Goal: Information Seeking & Learning: Find specific fact

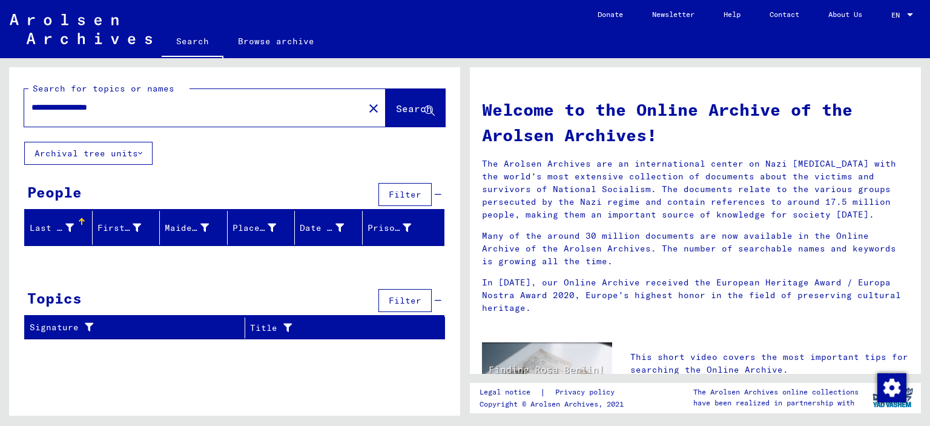
drag, startPoint x: 133, startPoint y: 103, endPoint x: 0, endPoint y: 86, distance: 134.3
click at [0, 87] on div "**********" at bounding box center [232, 236] width 465 height 357
type input "**********"
click at [396, 102] on span "Search" at bounding box center [414, 108] width 36 height 12
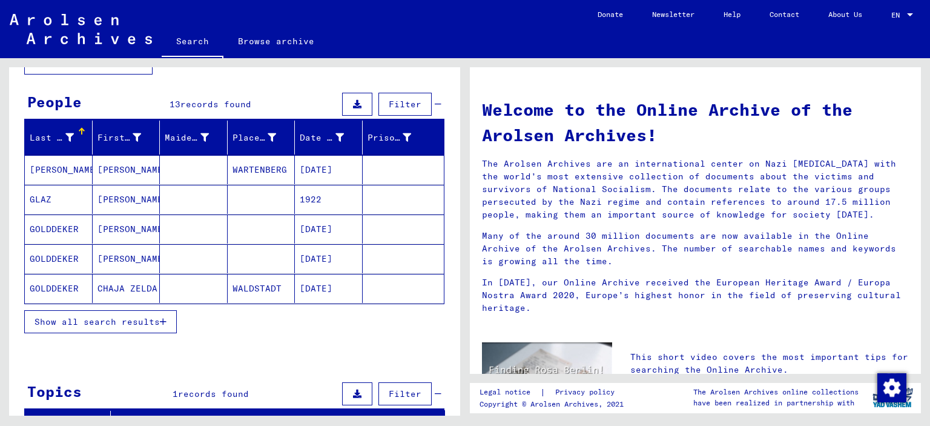
scroll to position [121, 0]
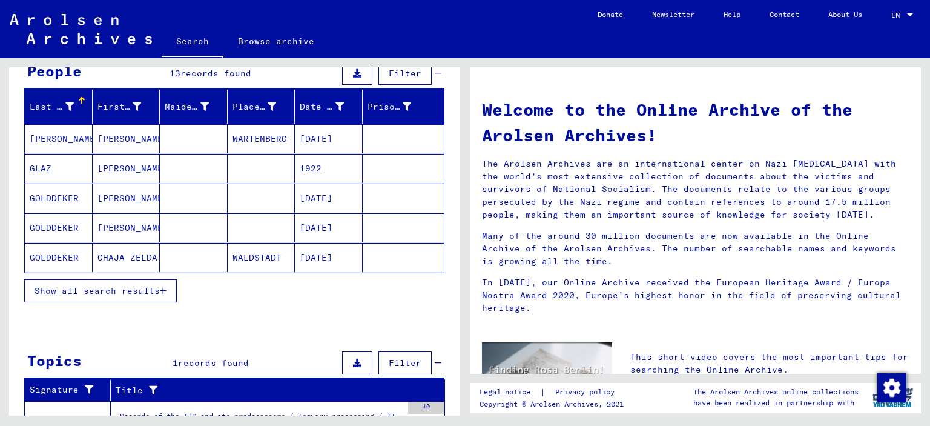
click at [94, 279] on button "Show all search results" at bounding box center [100, 290] width 153 height 23
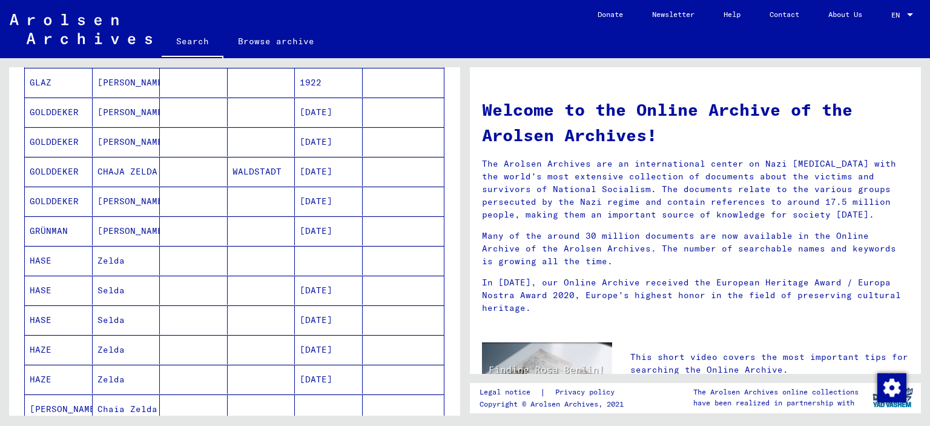
scroll to position [242, 0]
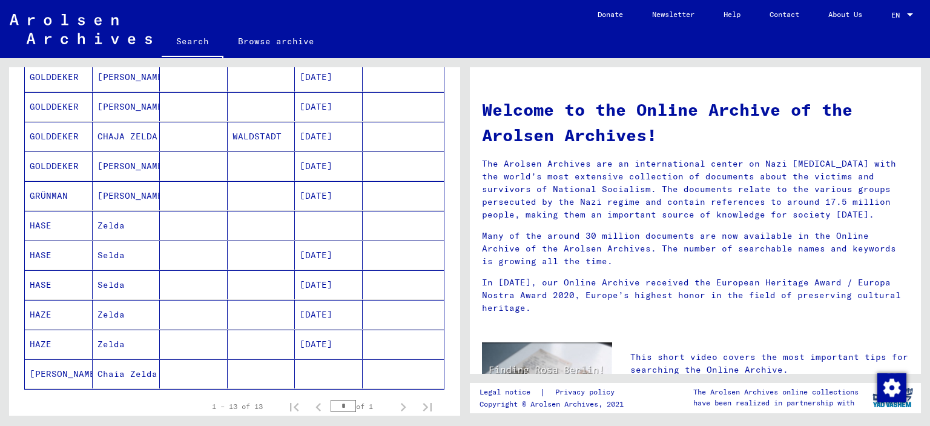
click at [274, 253] on mat-cell at bounding box center [262, 254] width 68 height 29
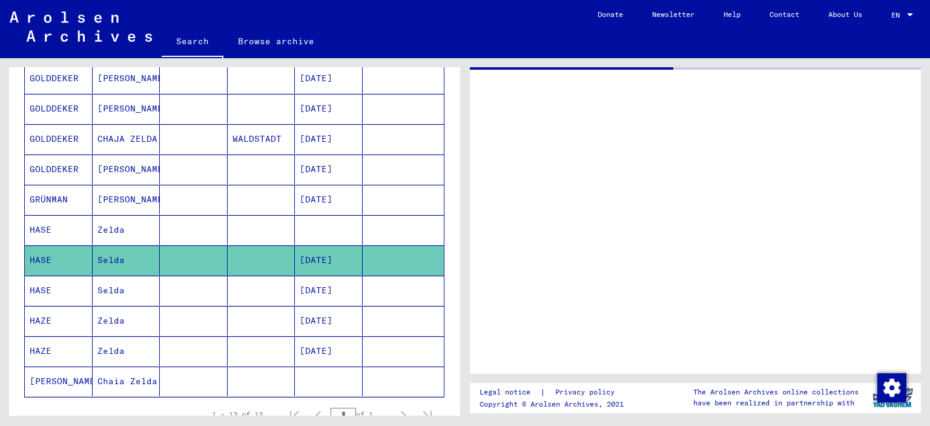
scroll to position [243, 0]
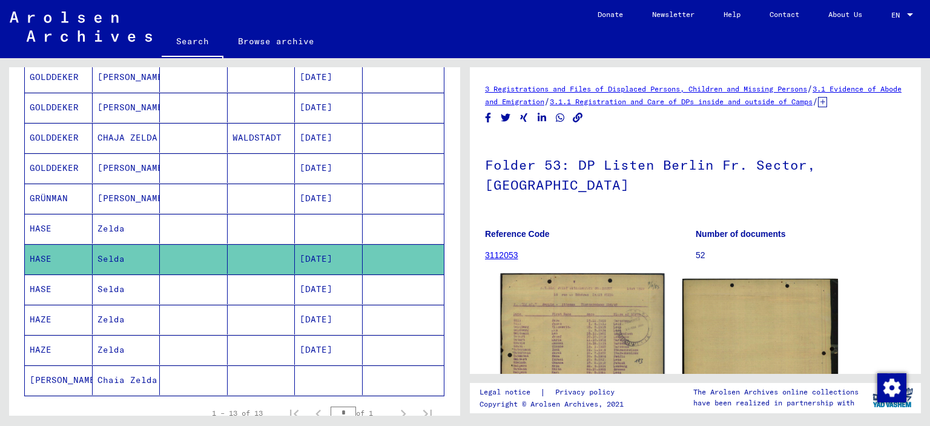
click at [574, 306] on img at bounding box center [582, 381] width 163 height 216
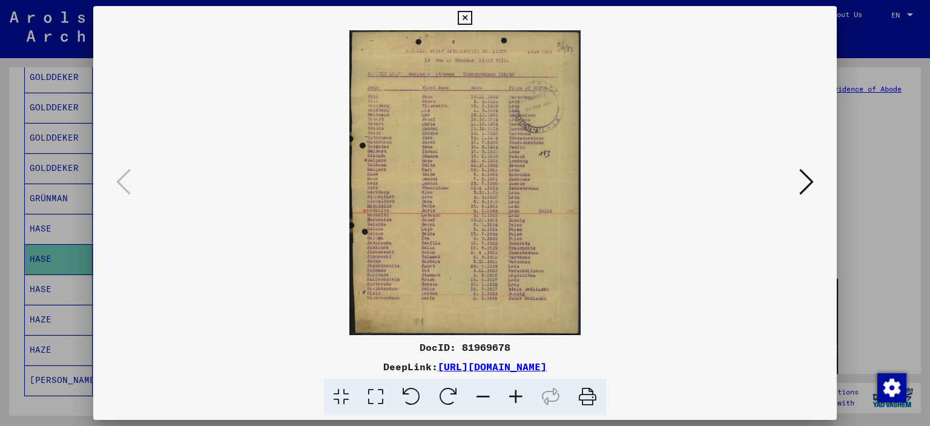
click at [513, 401] on icon at bounding box center [515, 396] width 33 height 37
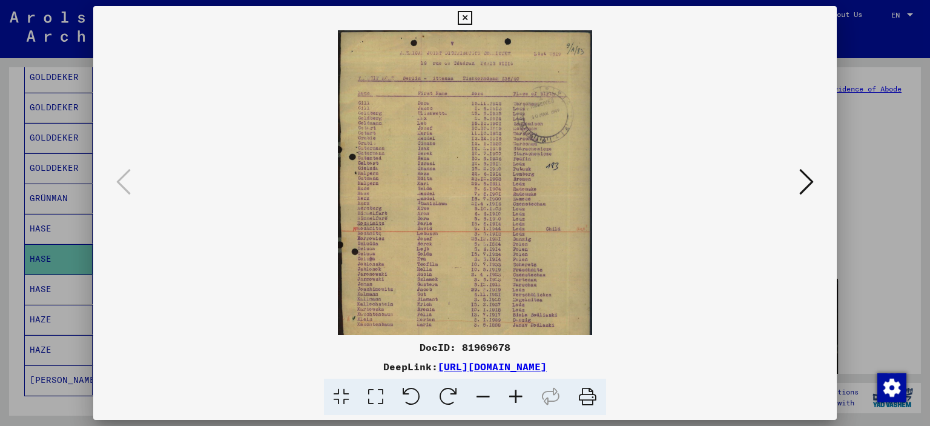
click at [513, 401] on icon at bounding box center [515, 396] width 33 height 37
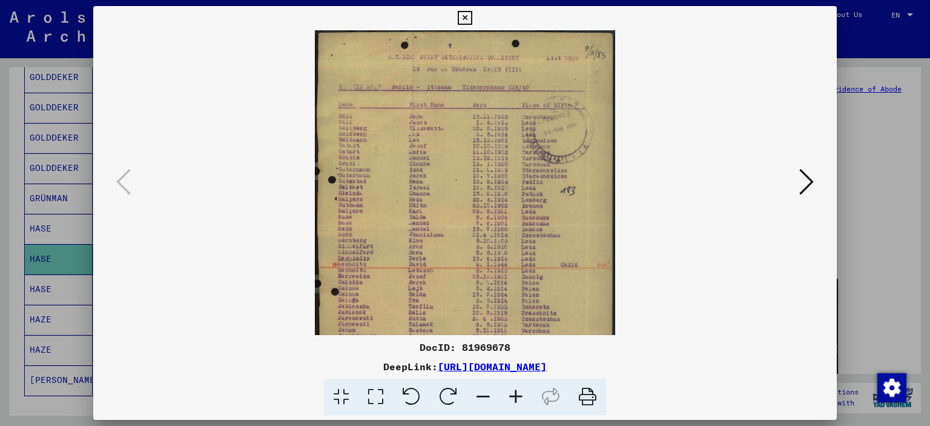
click at [513, 401] on icon at bounding box center [515, 396] width 33 height 37
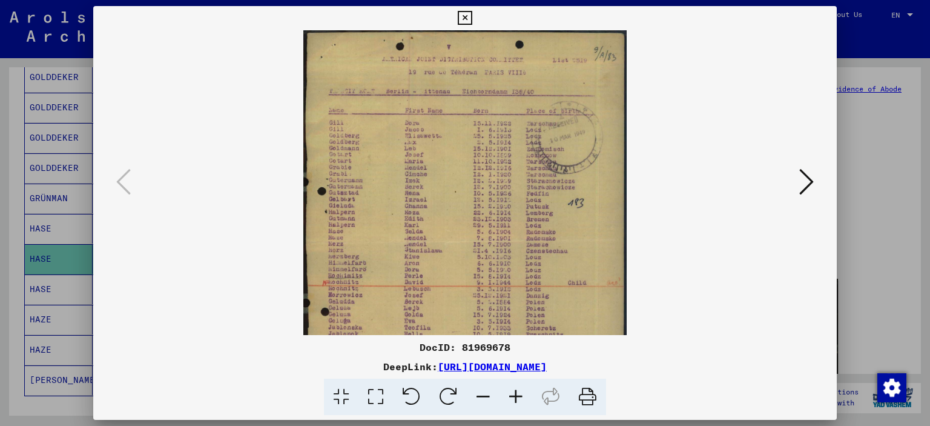
click at [513, 401] on icon at bounding box center [515, 396] width 33 height 37
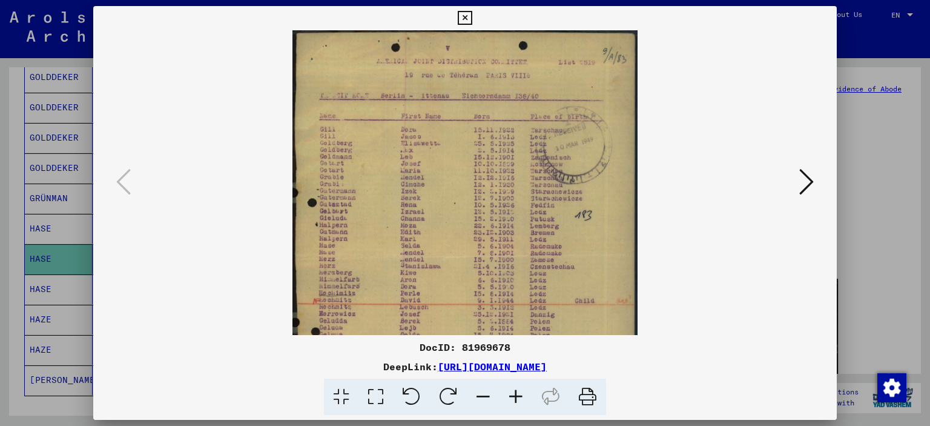
click at [513, 401] on icon at bounding box center [515, 396] width 33 height 37
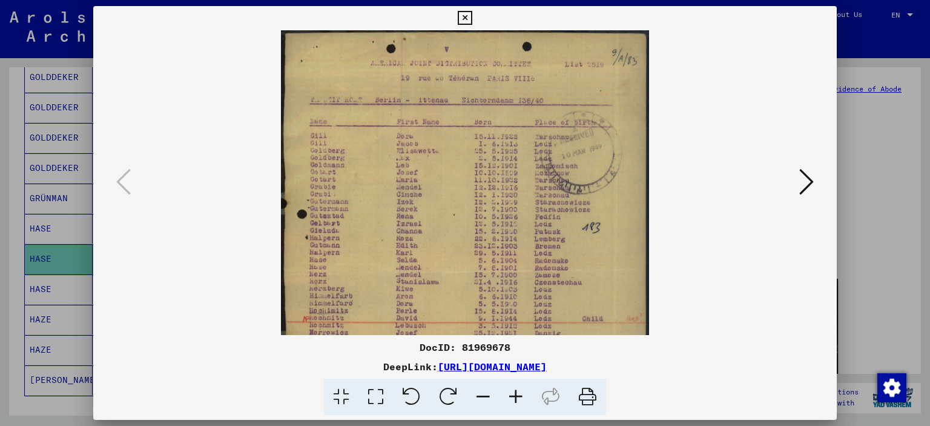
click at [513, 401] on icon at bounding box center [515, 396] width 33 height 37
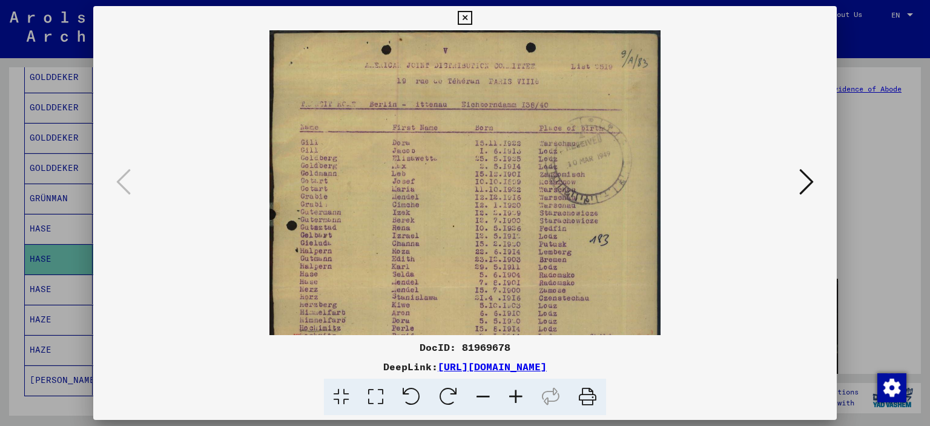
click at [513, 401] on icon at bounding box center [515, 396] width 33 height 37
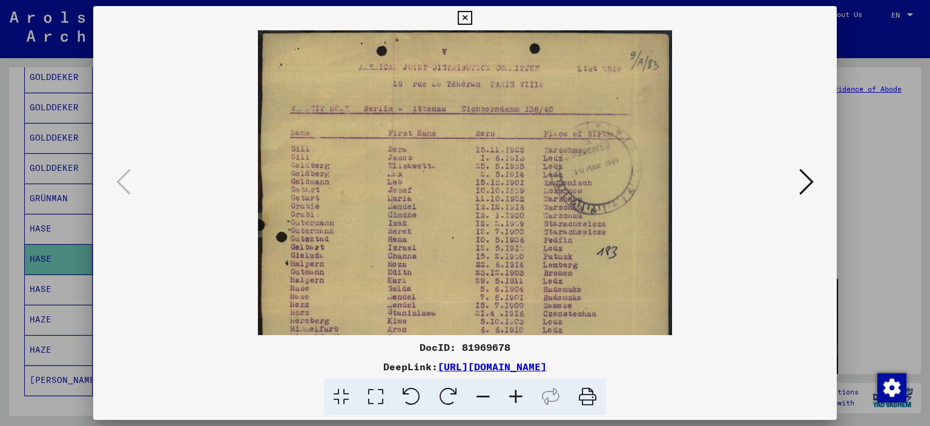
click at [513, 401] on icon at bounding box center [515, 396] width 33 height 37
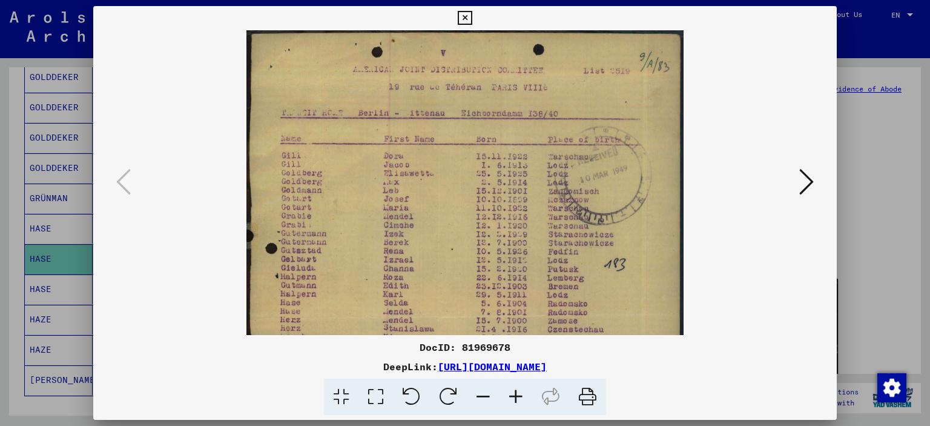
click at [513, 401] on icon at bounding box center [515, 396] width 33 height 37
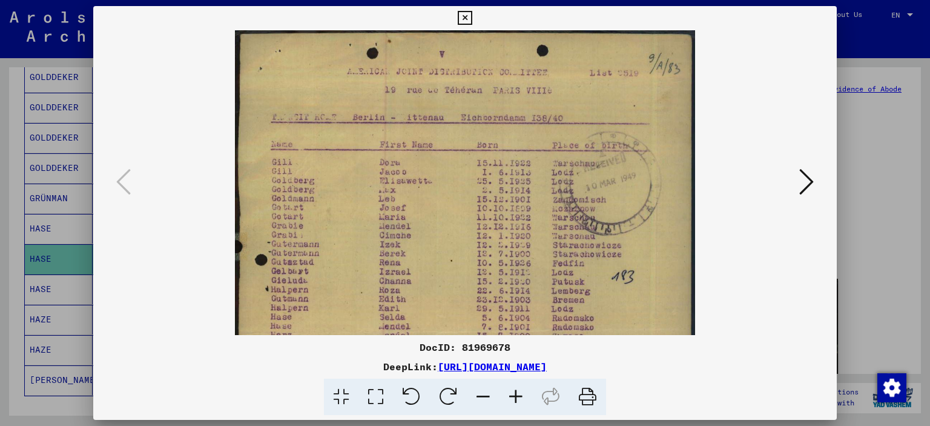
click at [513, 401] on icon at bounding box center [515, 396] width 33 height 37
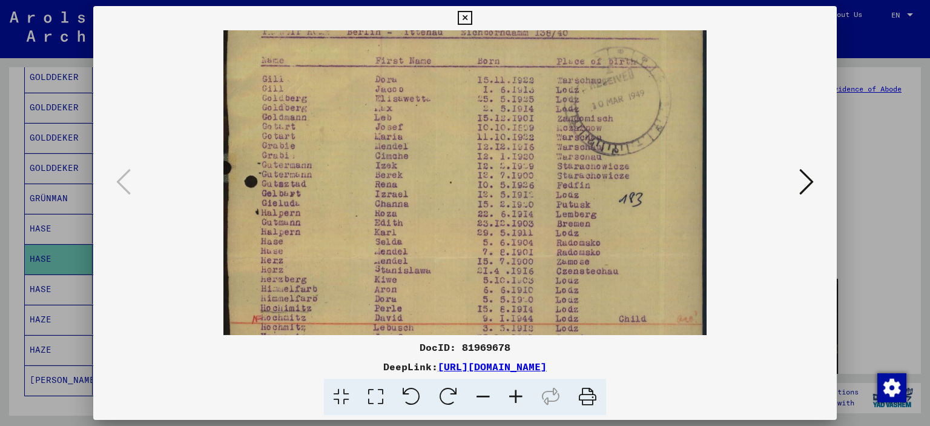
drag, startPoint x: 400, startPoint y: 212, endPoint x: 386, endPoint y: 99, distance: 114.1
click at [389, 104] on img at bounding box center [464, 259] width 483 height 637
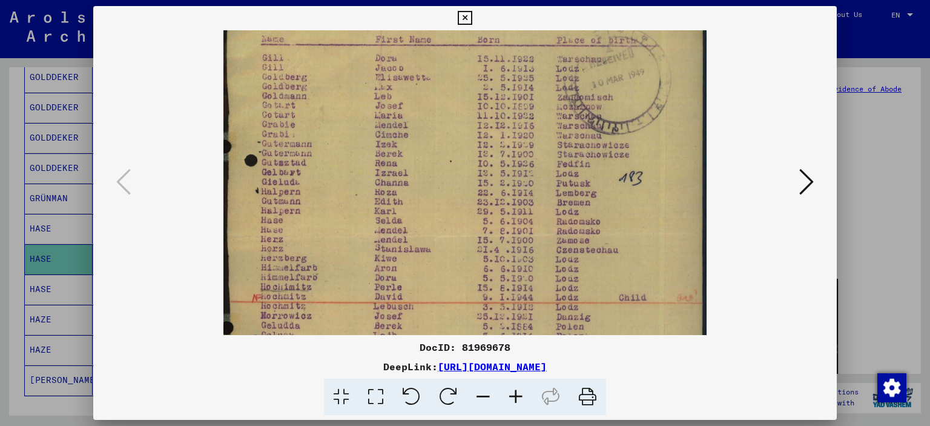
click at [864, 150] on div at bounding box center [465, 213] width 930 height 426
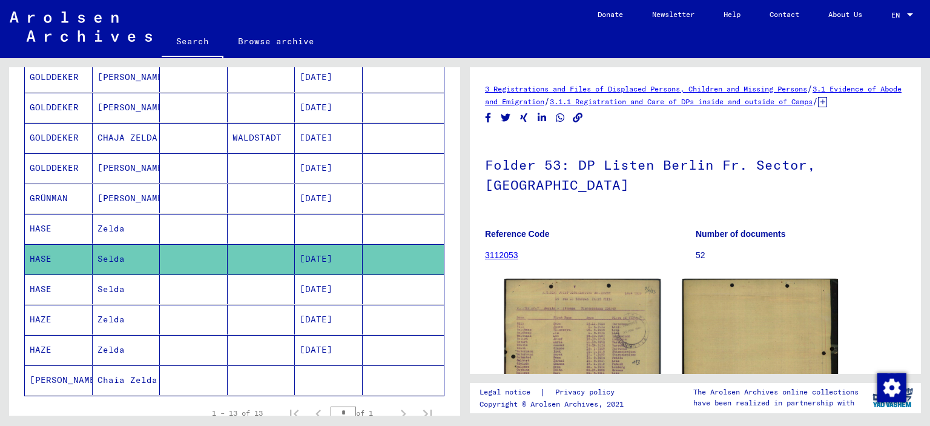
click at [311, 227] on mat-cell at bounding box center [329, 229] width 68 height 30
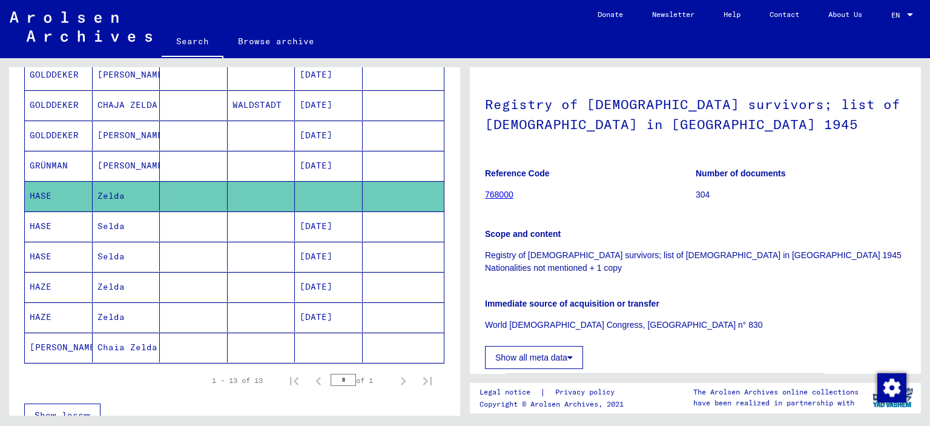
scroll to position [304, 0]
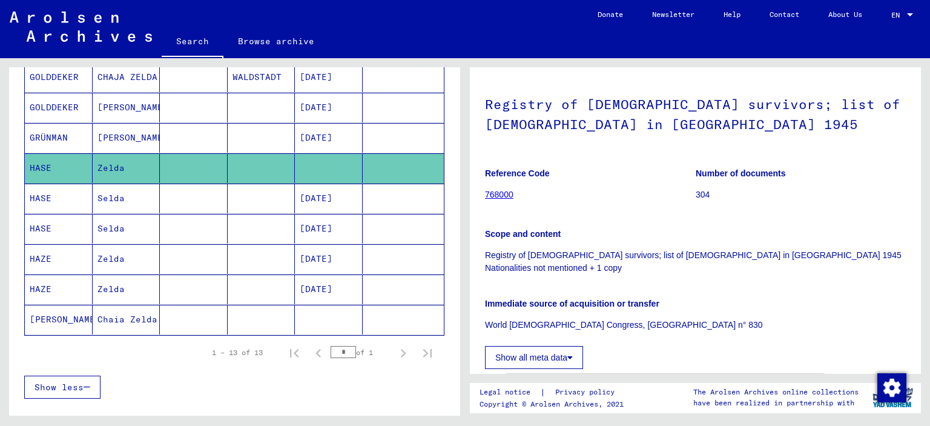
click at [269, 227] on mat-cell at bounding box center [262, 229] width 68 height 30
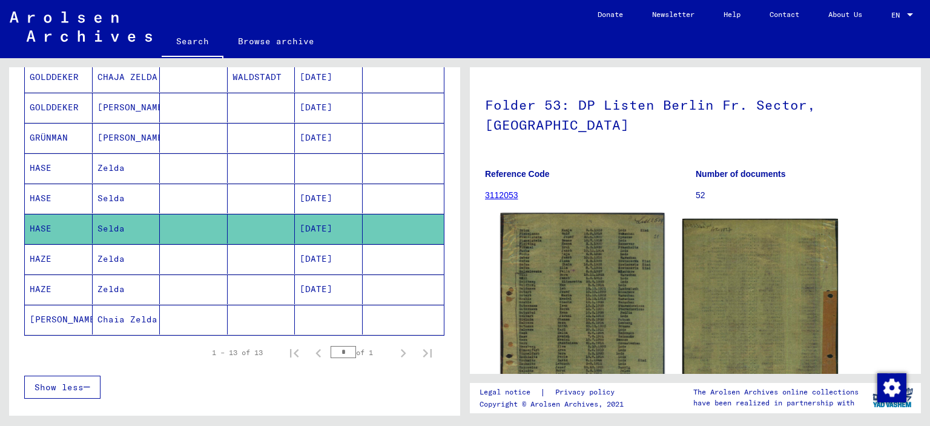
scroll to position [61, 0]
click at [603, 251] on img at bounding box center [582, 328] width 163 height 232
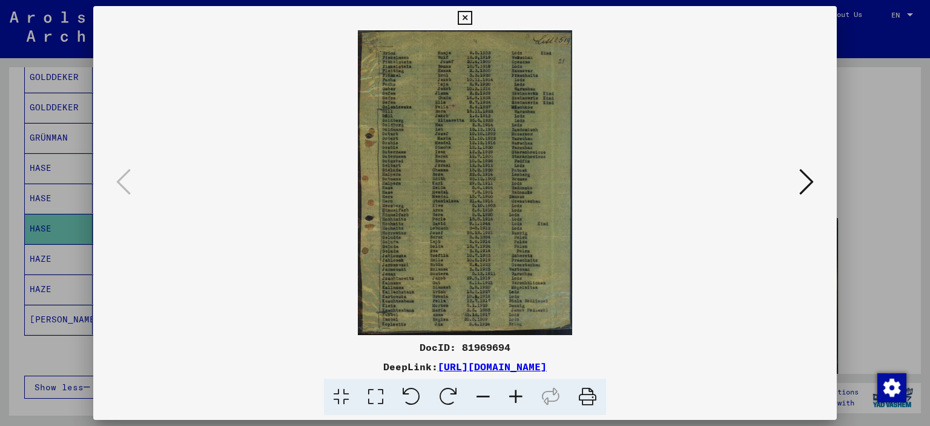
click at [872, 239] on div at bounding box center [465, 213] width 930 height 426
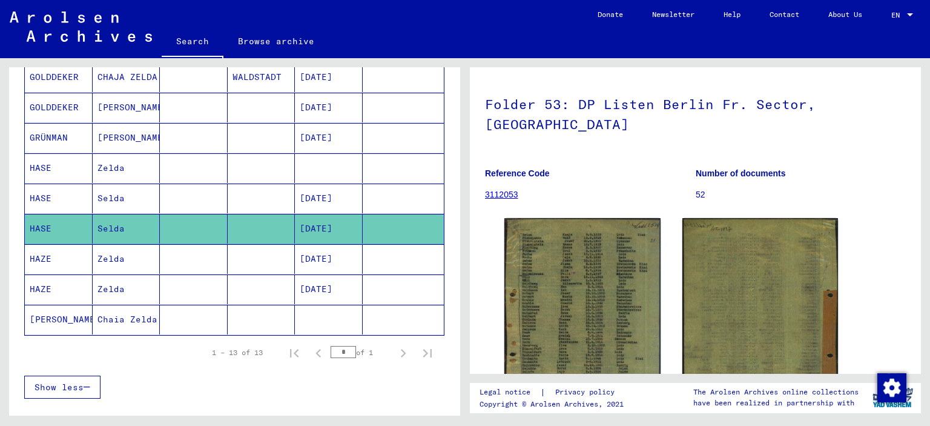
click at [260, 258] on mat-cell at bounding box center [262, 259] width 68 height 30
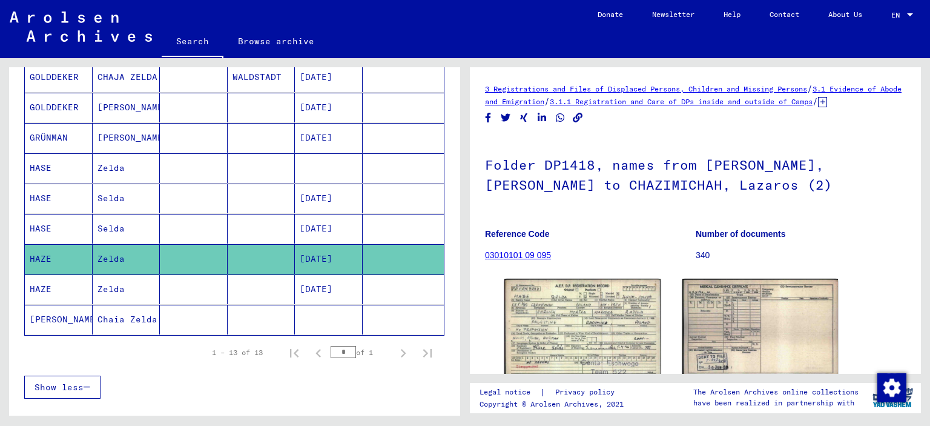
scroll to position [61, 0]
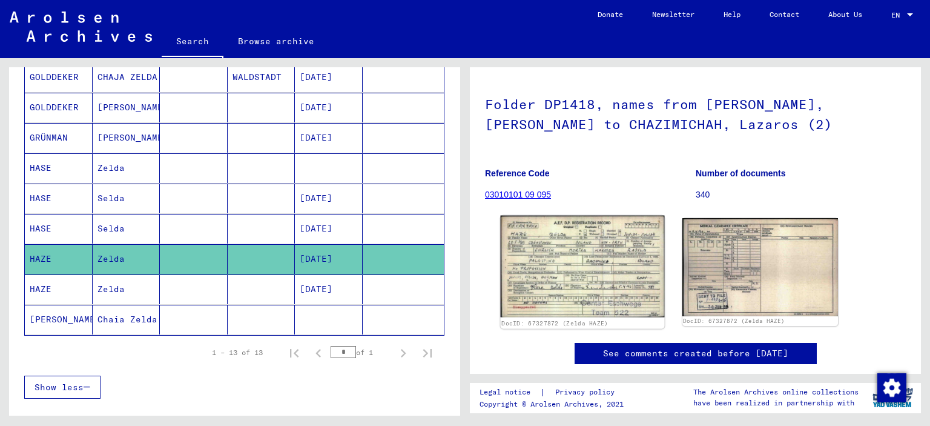
click at [560, 278] on img at bounding box center [582, 267] width 163 height 102
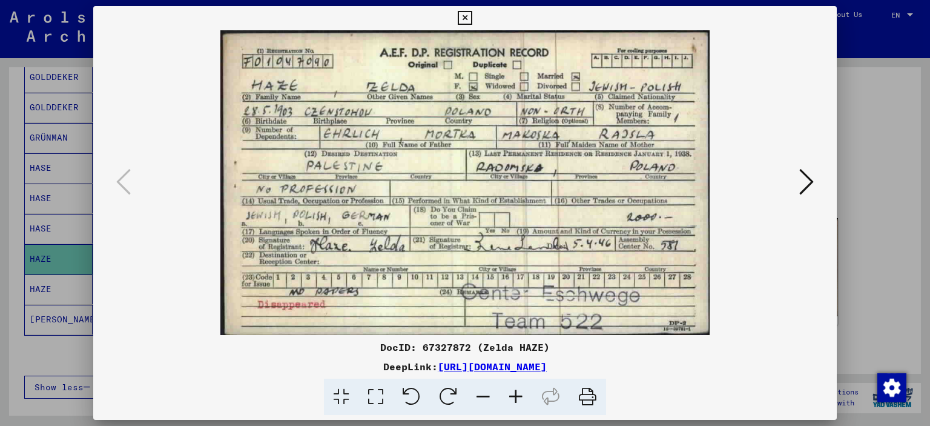
click at [872, 141] on div at bounding box center [465, 213] width 930 height 426
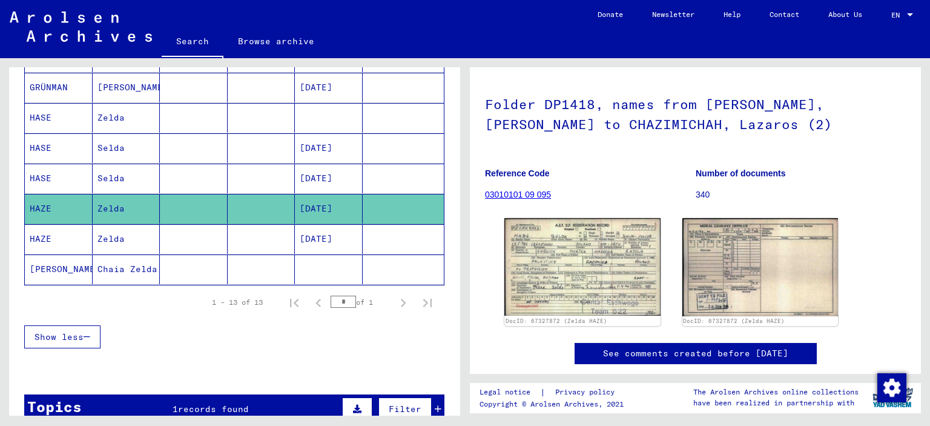
scroll to position [425, 0]
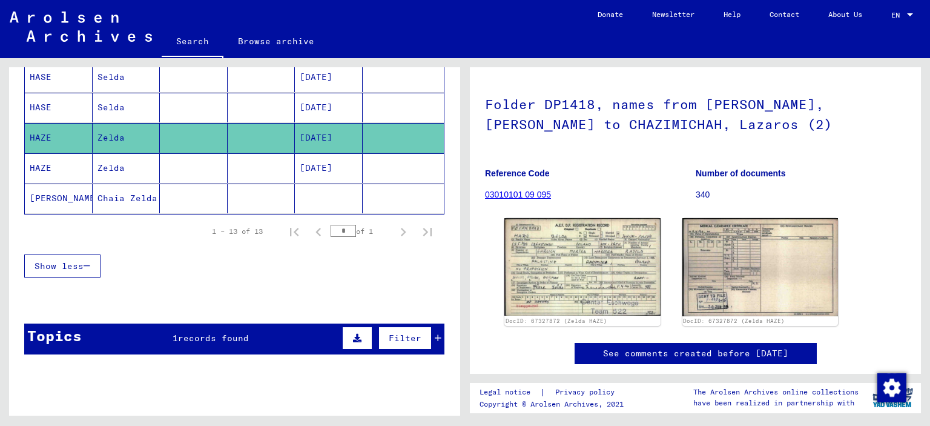
click at [269, 167] on mat-cell at bounding box center [262, 168] width 68 height 30
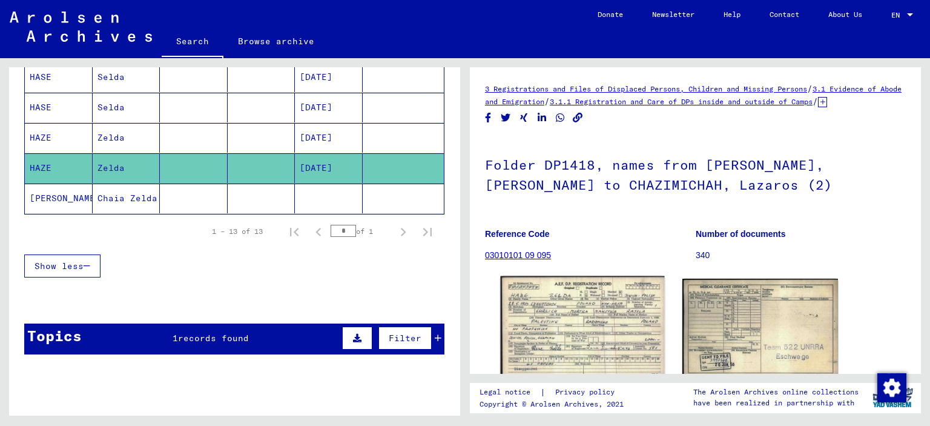
click at [551, 316] on img at bounding box center [582, 327] width 163 height 102
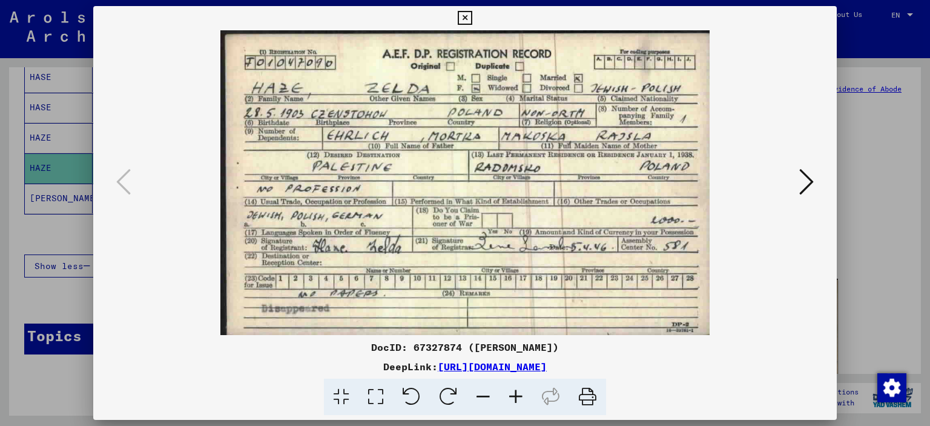
click at [802, 181] on icon at bounding box center [806, 181] width 15 height 29
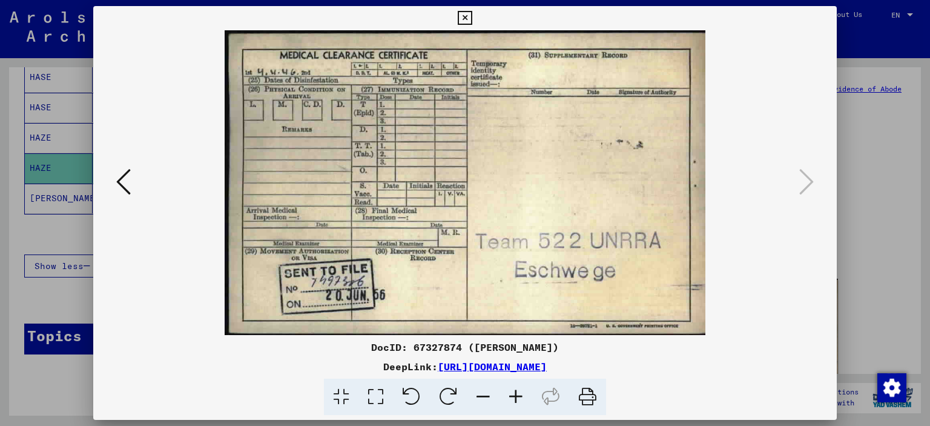
click at [881, 217] on div at bounding box center [465, 213] width 930 height 426
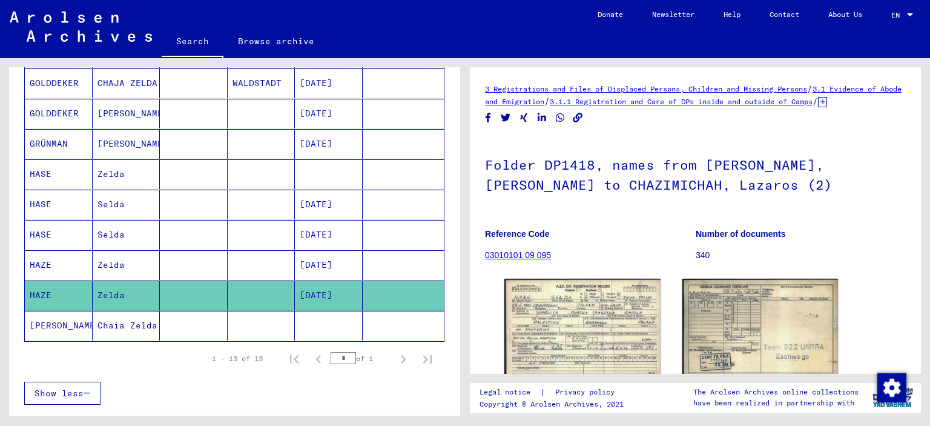
scroll to position [304, 0]
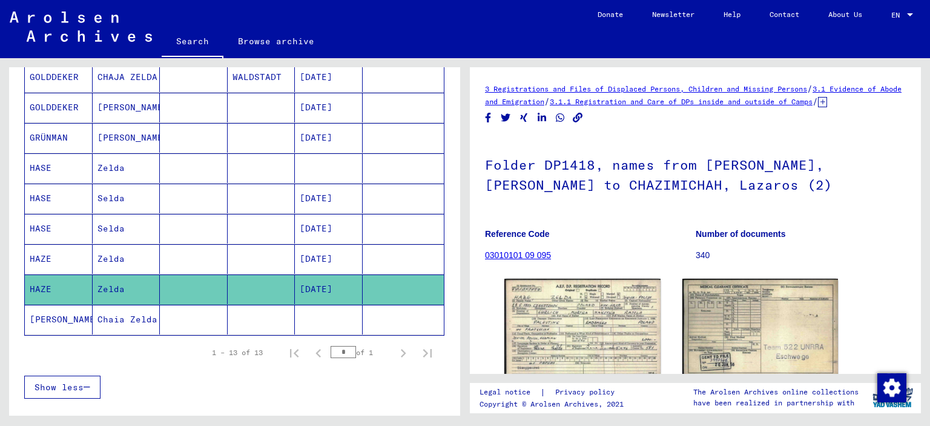
click at [248, 171] on mat-cell at bounding box center [262, 168] width 68 height 30
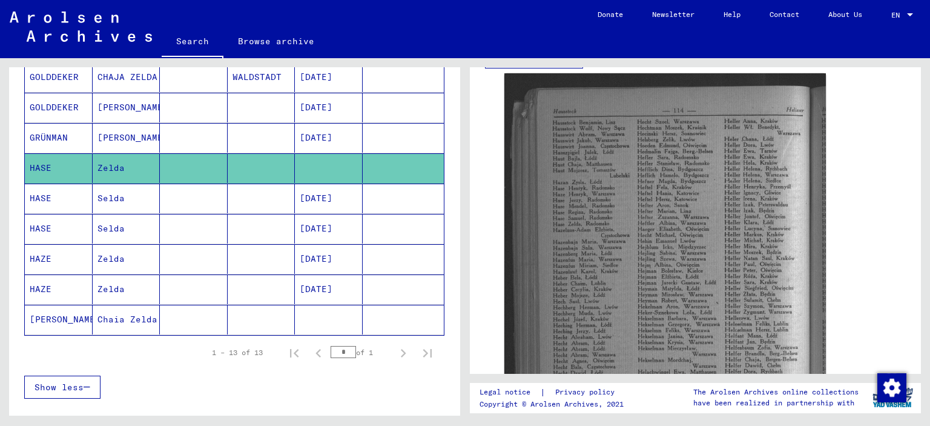
scroll to position [363, 0]
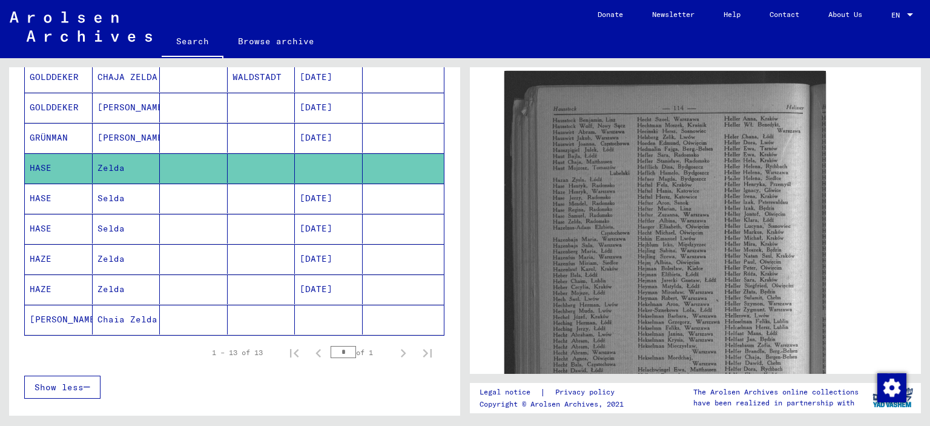
click at [283, 188] on mat-cell at bounding box center [262, 198] width 68 height 30
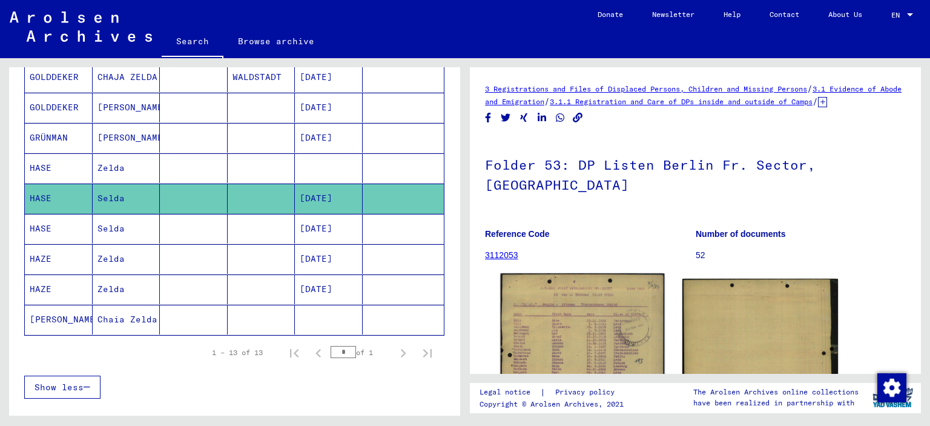
click at [555, 311] on img at bounding box center [582, 381] width 163 height 216
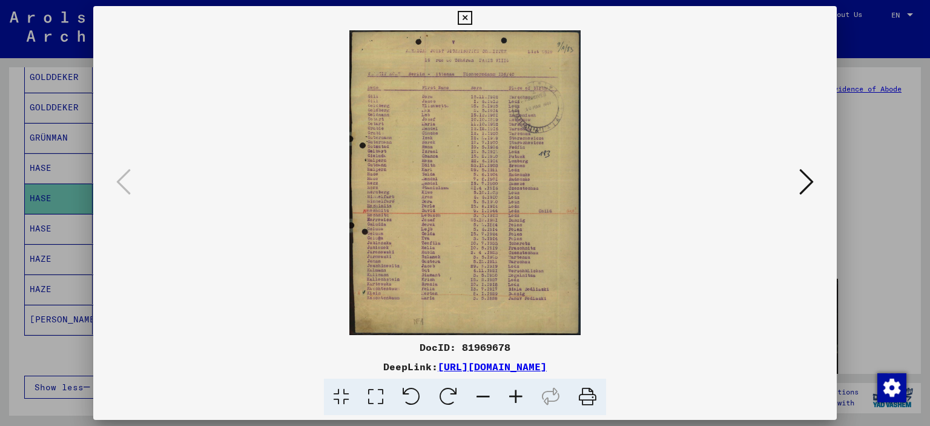
click at [884, 229] on div at bounding box center [465, 213] width 930 height 426
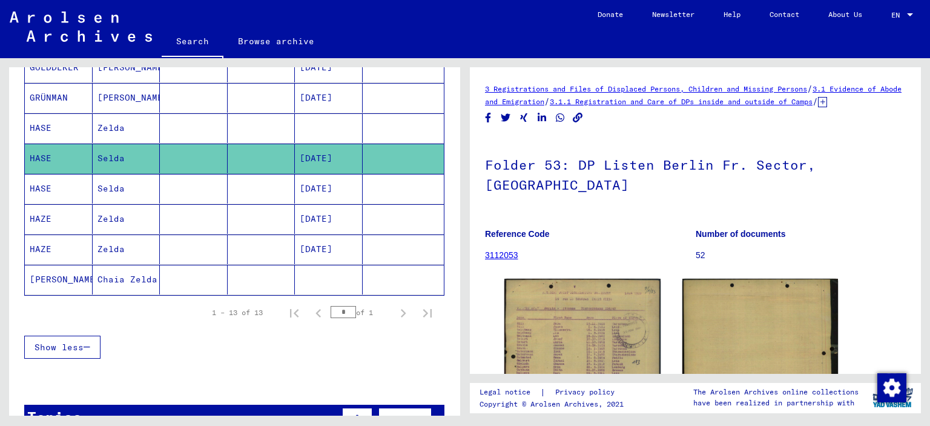
scroll to position [364, 0]
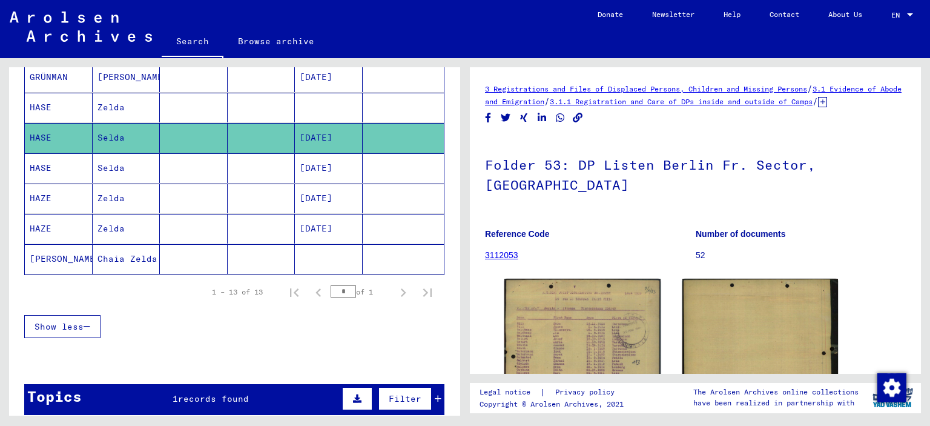
click at [255, 193] on mat-cell at bounding box center [262, 198] width 68 height 30
